Goal: Task Accomplishment & Management: Complete application form

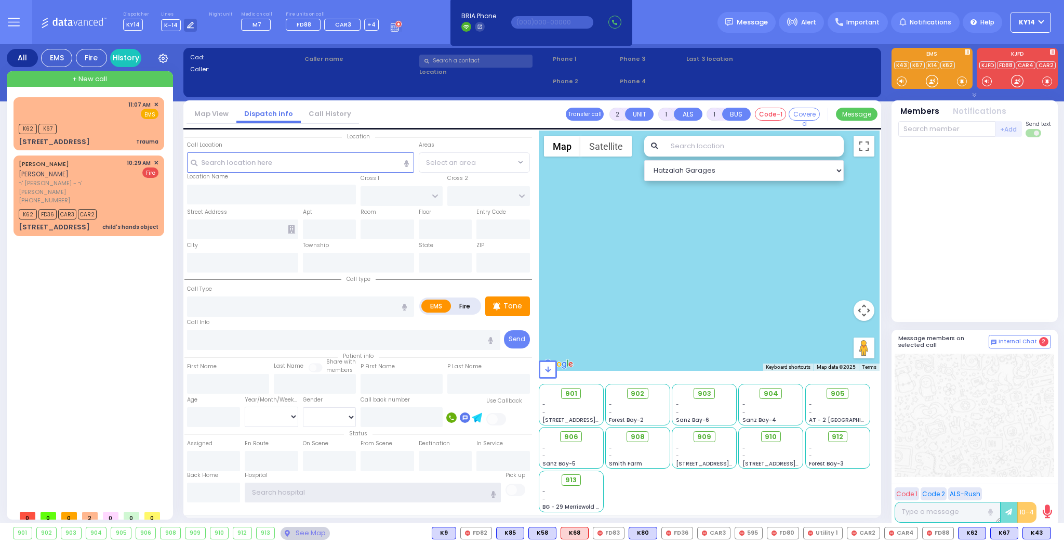
type input "ky14"
click at [927, 82] on div at bounding box center [932, 81] width 10 height 10
click at [928, 82] on div at bounding box center [932, 81] width 10 height 10
click at [115, 113] on div "11:07 AM ✕ EMS" at bounding box center [89, 109] width 140 height 19
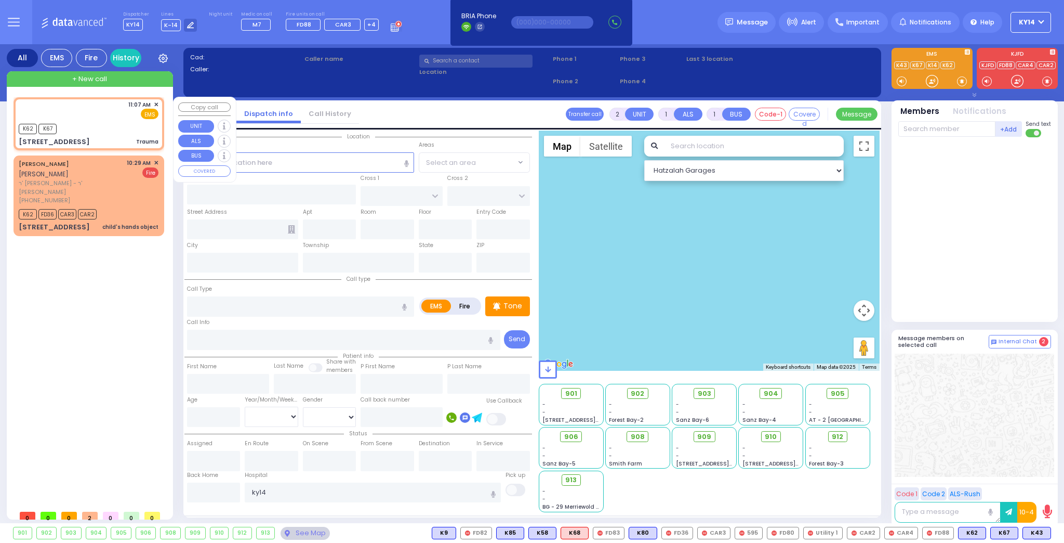
type input "6"
select select
type input "Trauma"
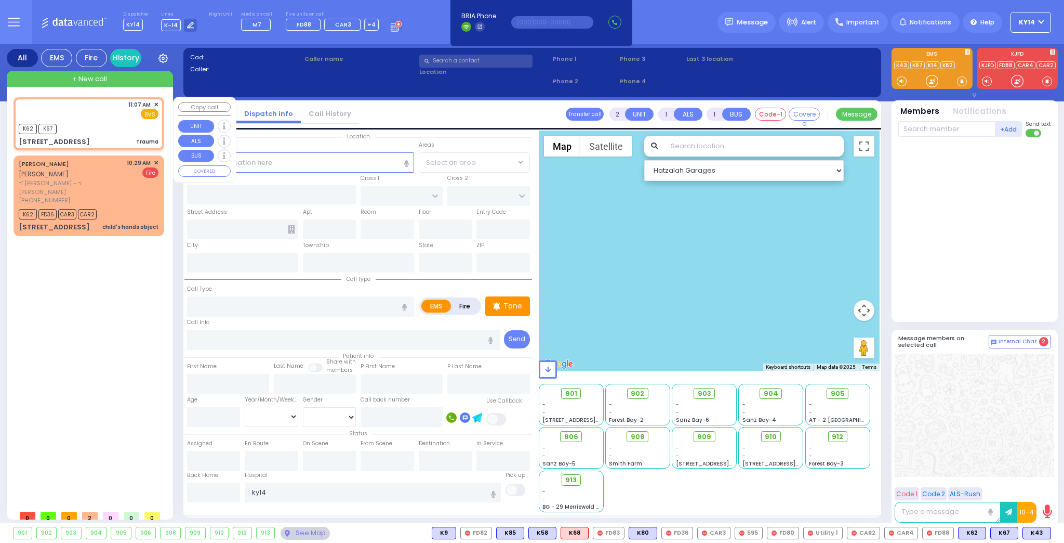
radio input "true"
type input "[PERSON_NAME]"
type input "Yabra"
type input "3"
select select "Year"
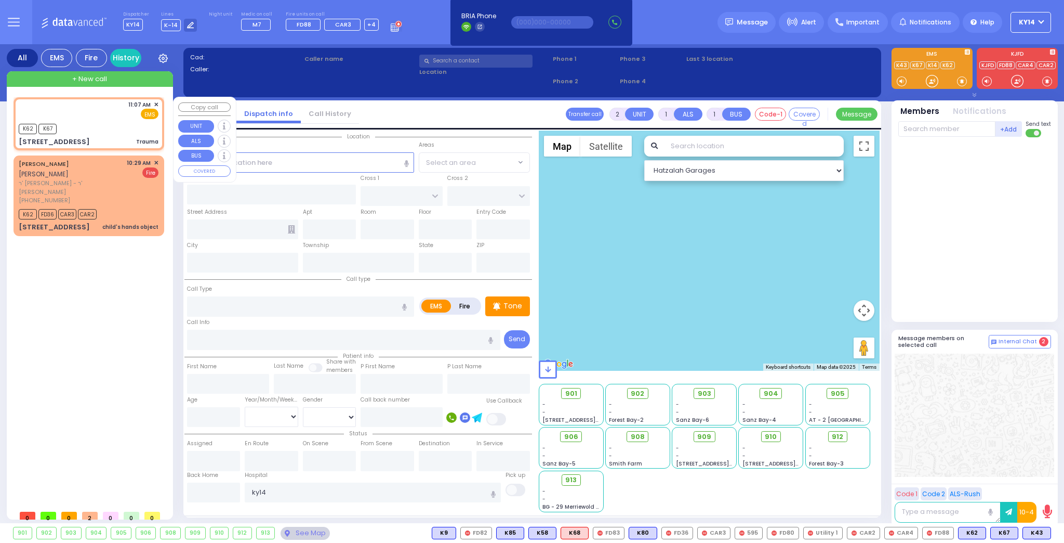
type input "11:07"
type input "11:08"
select select "Hatzalah Garages"
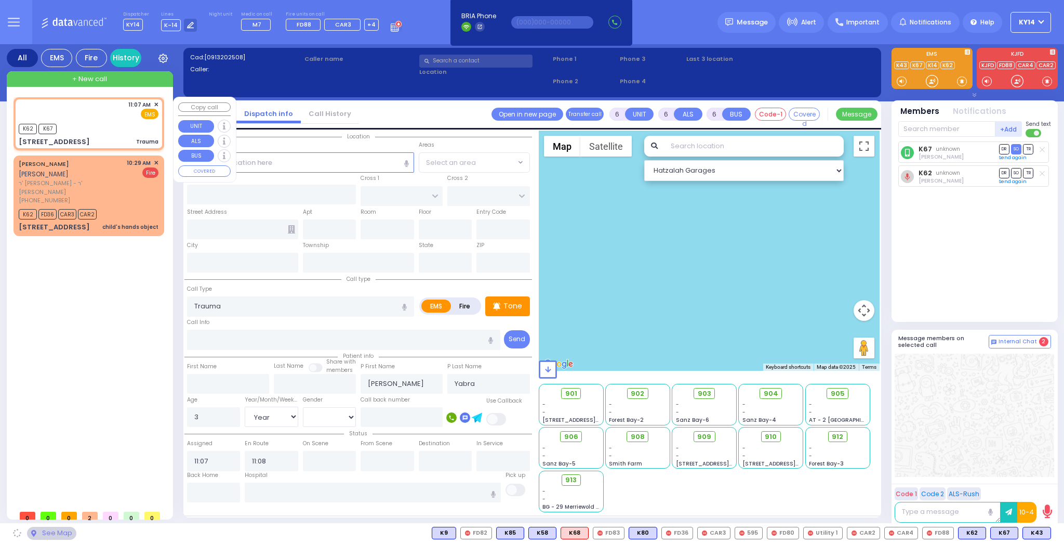
type input "KAHAN DR"
type input "GETZIL BERGER BLVD"
type input "[STREET_ADDRESS]"
type input "204"
type input "Monroe"
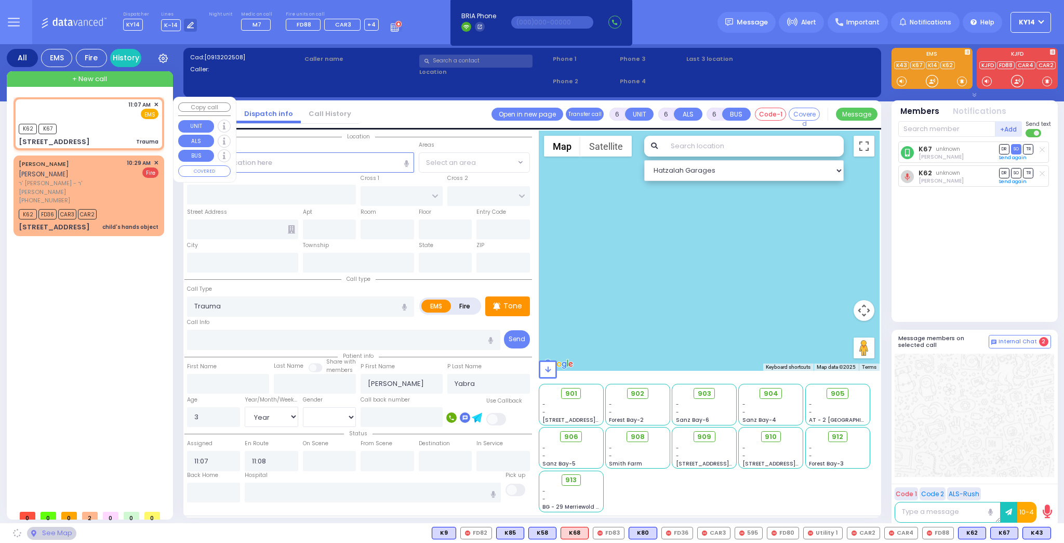
type input "[US_STATE]"
type input "10950"
select select "SECTION 4"
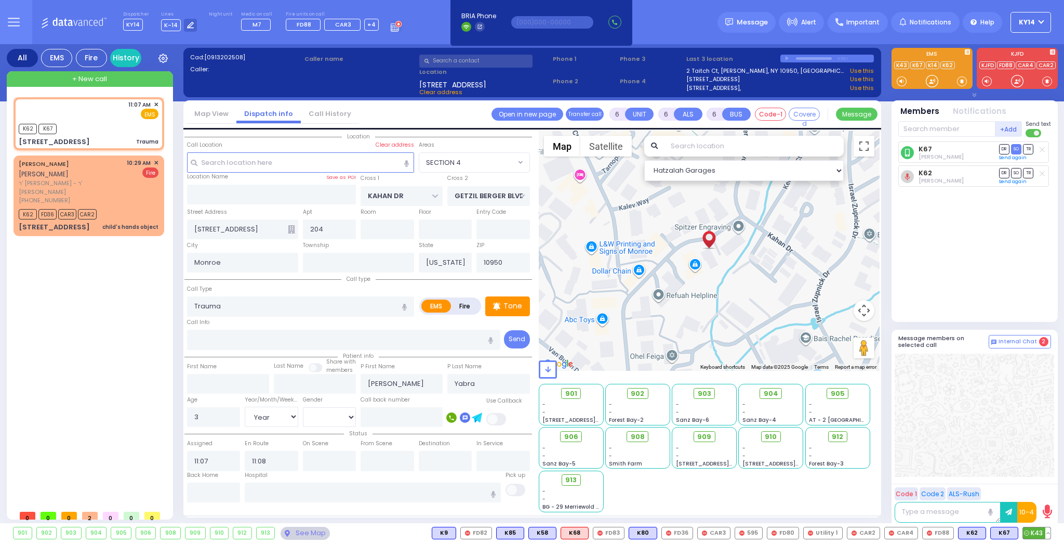
click at [1035, 534] on span "K43" at bounding box center [1037, 532] width 28 height 11
select select
radio input "true"
select select "Year"
select select "Hatzalah Garages"
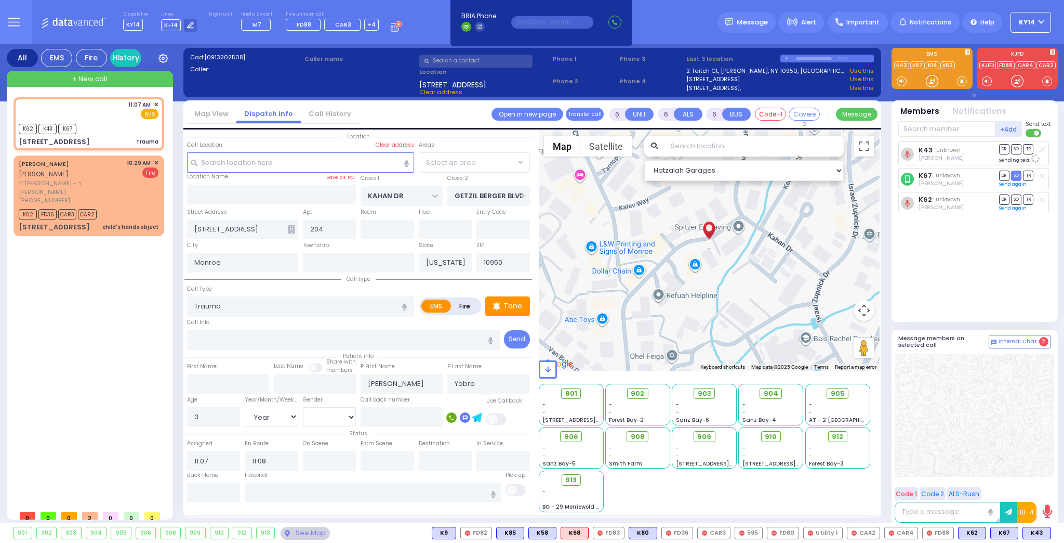
select select "SECTION 4"
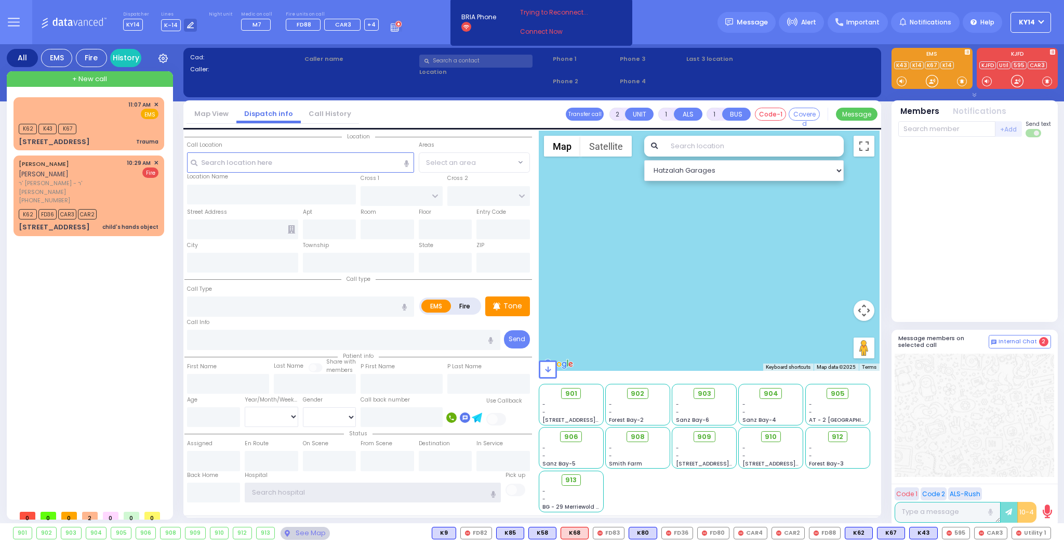
type input "ky14"
